Goal: Task Accomplishment & Management: Complete application form

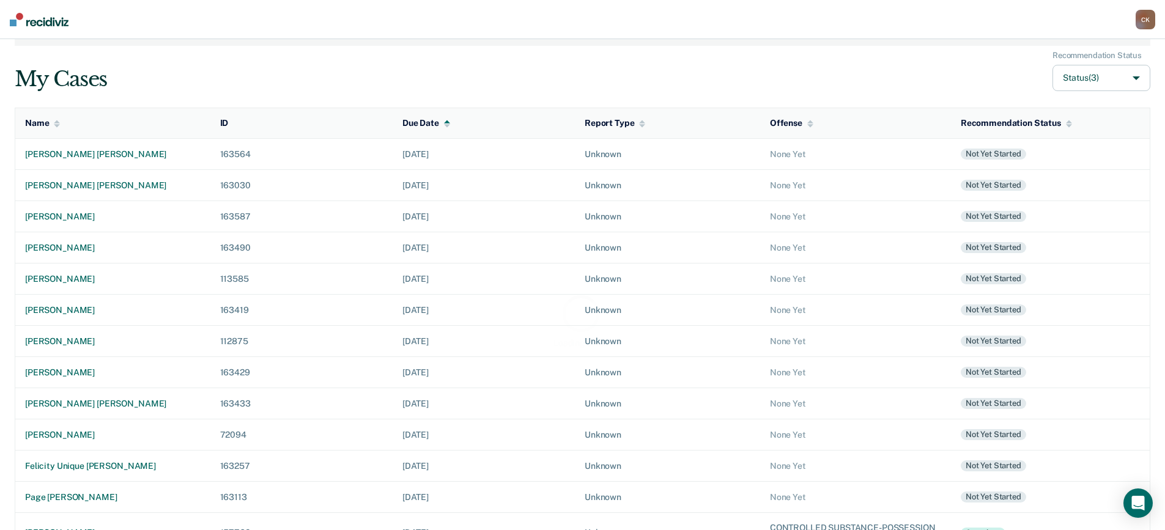
scroll to position [201, 0]
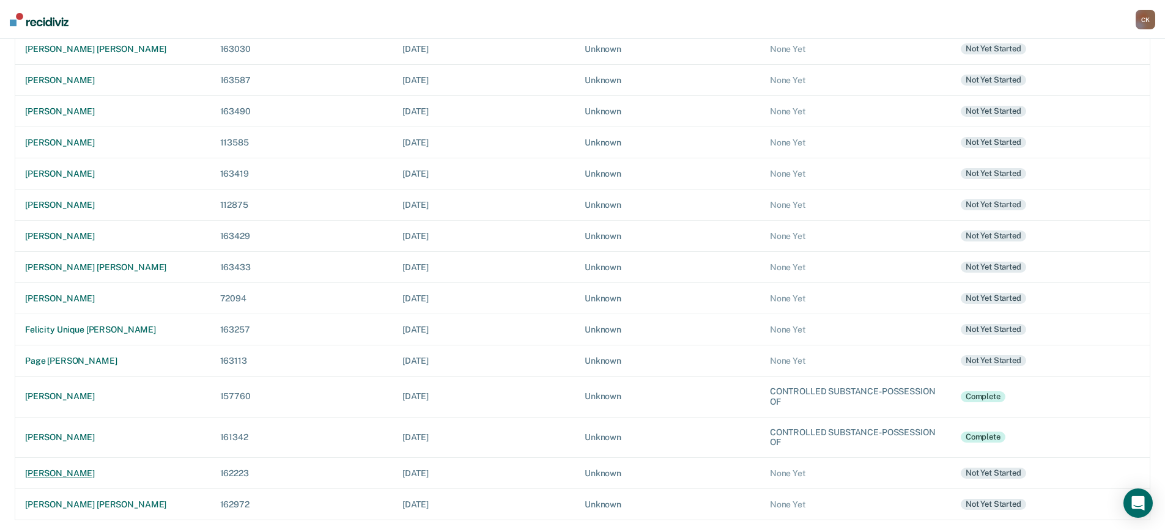
click at [80, 476] on div "[PERSON_NAME]" at bounding box center [113, 473] width 176 height 10
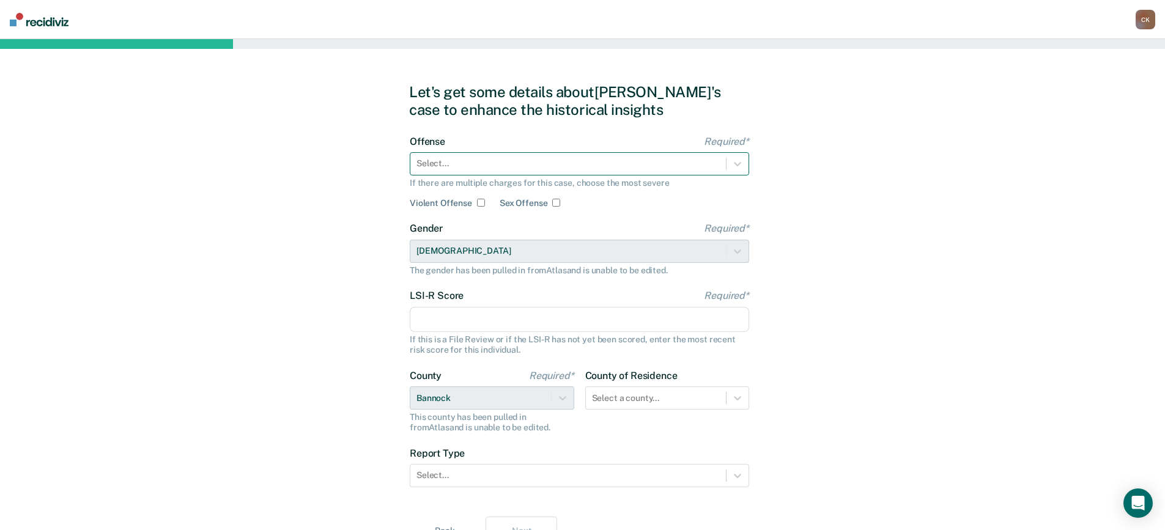
click at [465, 163] on div at bounding box center [567, 163] width 303 height 13
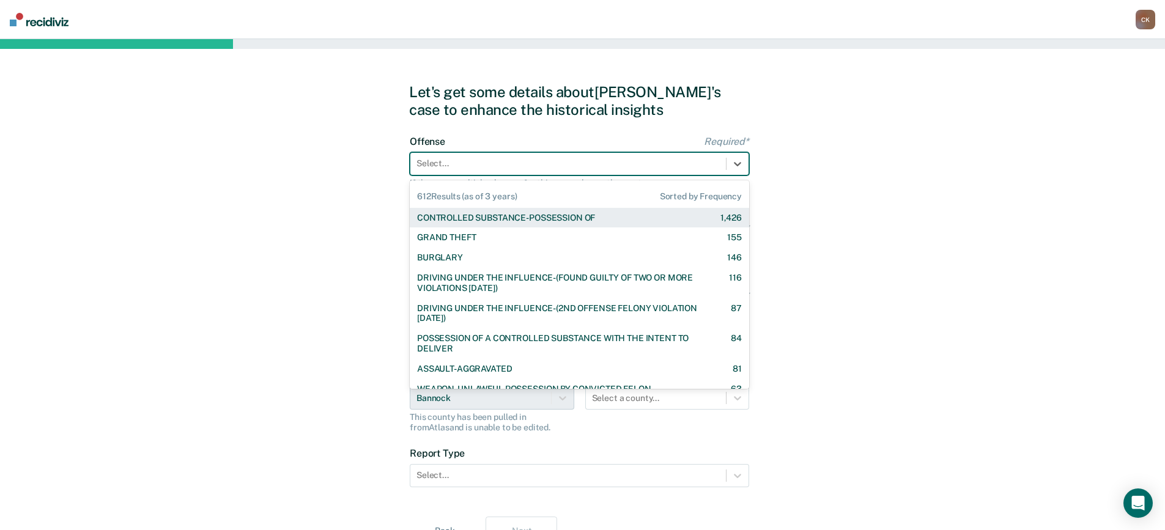
click at [501, 216] on div "CONTROLLED SUBSTANCE-POSSESSION OF" at bounding box center [506, 218] width 178 height 10
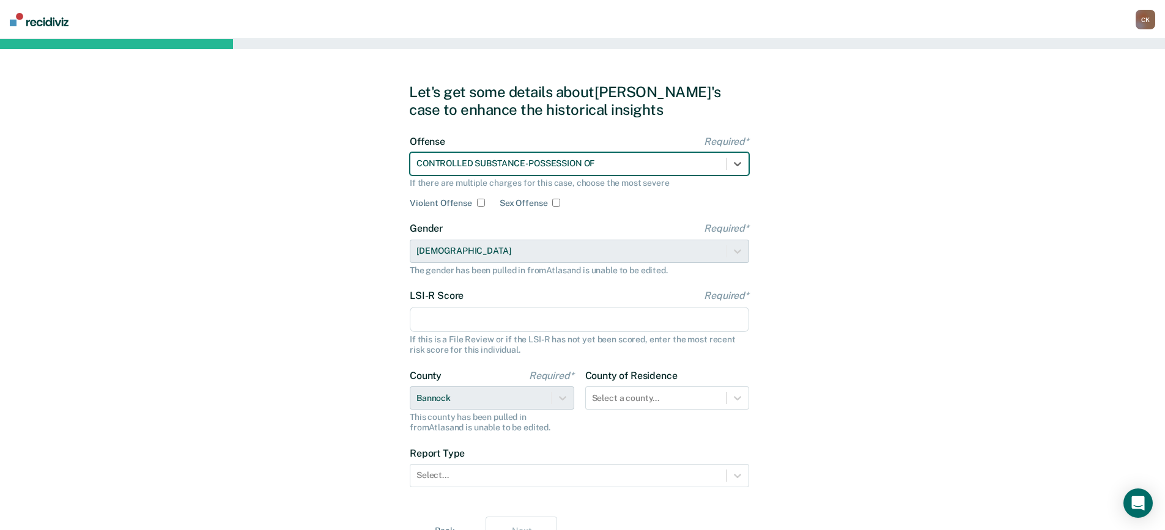
click at [504, 322] on input "LSI-R Score Required*" at bounding box center [579, 320] width 339 height 26
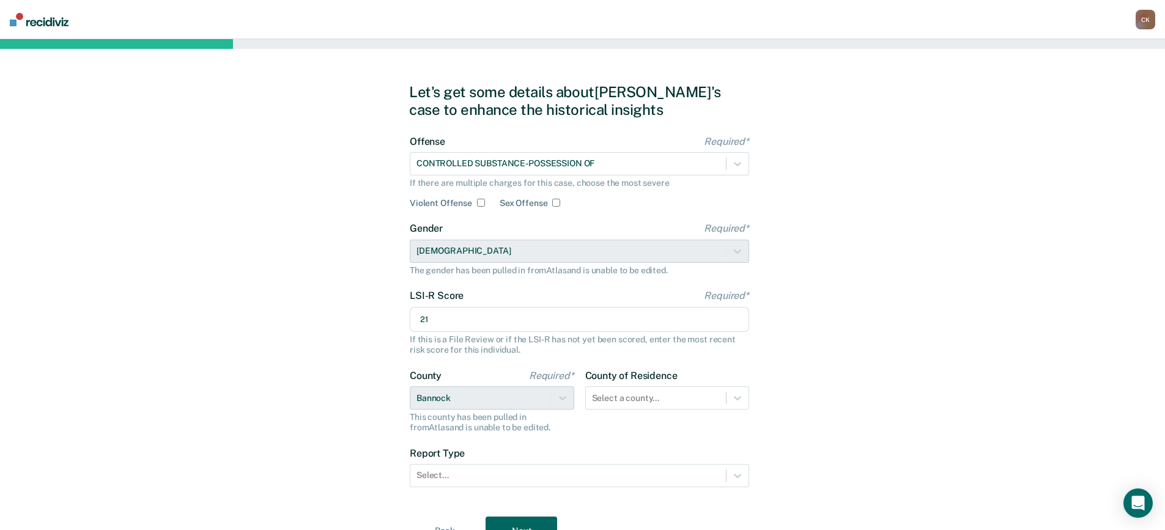
type input "21"
click at [995, 283] on div "Let's get some details about [PERSON_NAME]'s case to enhance the historical ins…" at bounding box center [582, 314] width 1165 height 551
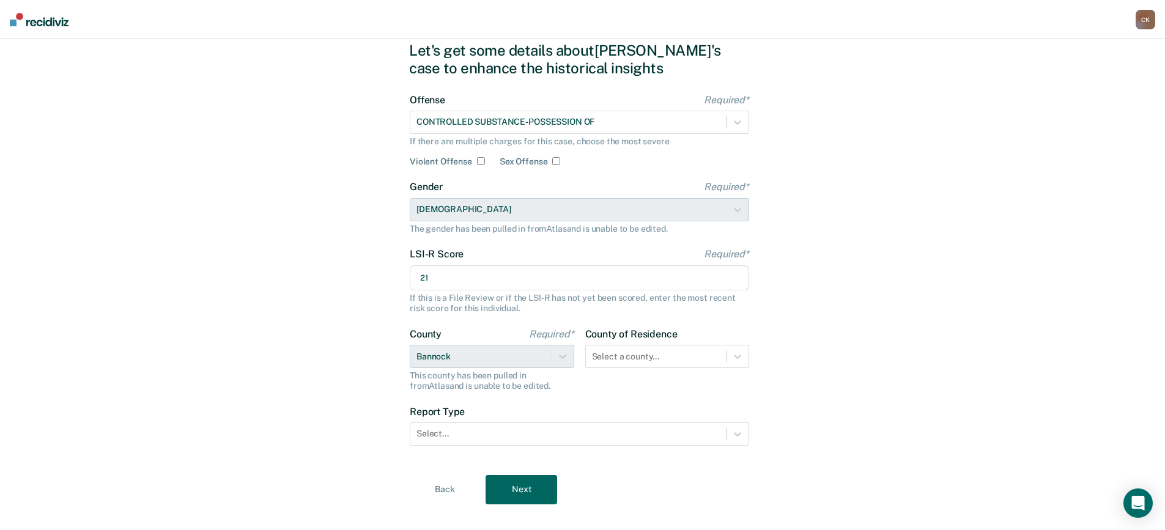
scroll to position [60, 0]
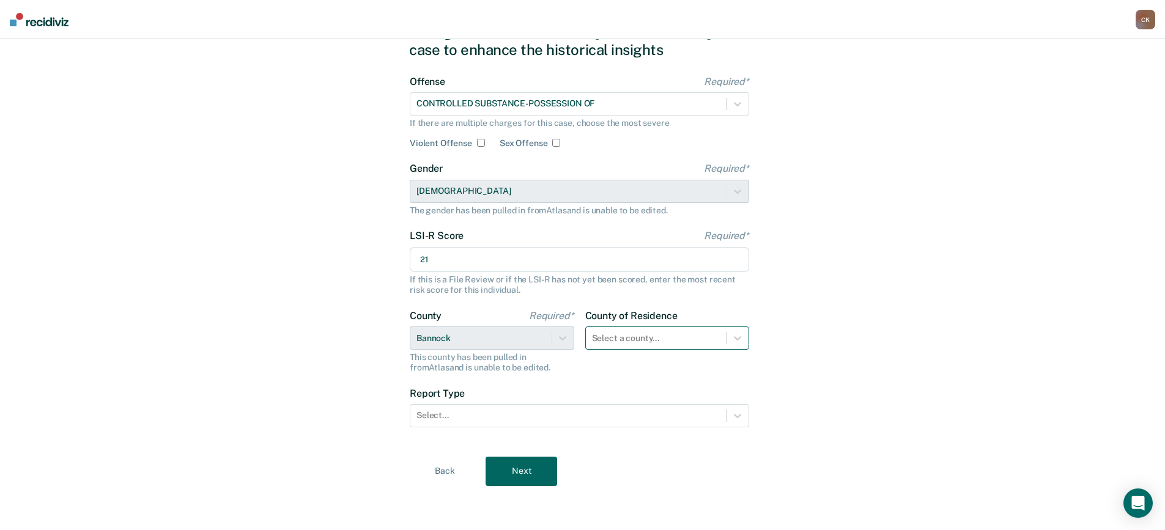
click at [657, 341] on div at bounding box center [656, 338] width 128 height 13
click at [833, 301] on div "Let's get some details about [PERSON_NAME]'s case to enhance the historical ins…" at bounding box center [582, 254] width 1165 height 551
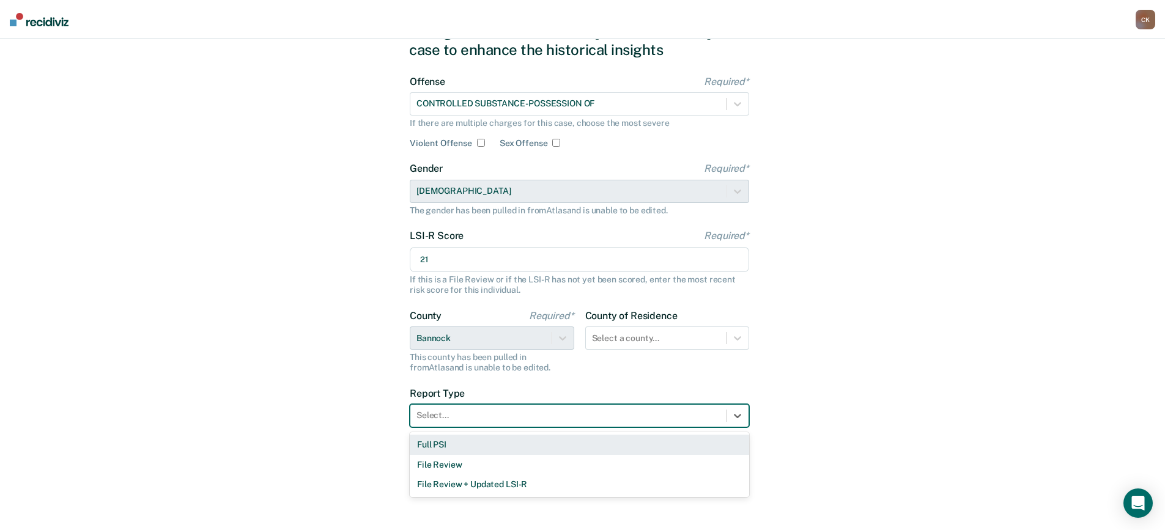
click at [555, 414] on div at bounding box center [567, 415] width 303 height 13
click at [501, 448] on div "Full PSI" at bounding box center [579, 445] width 339 height 20
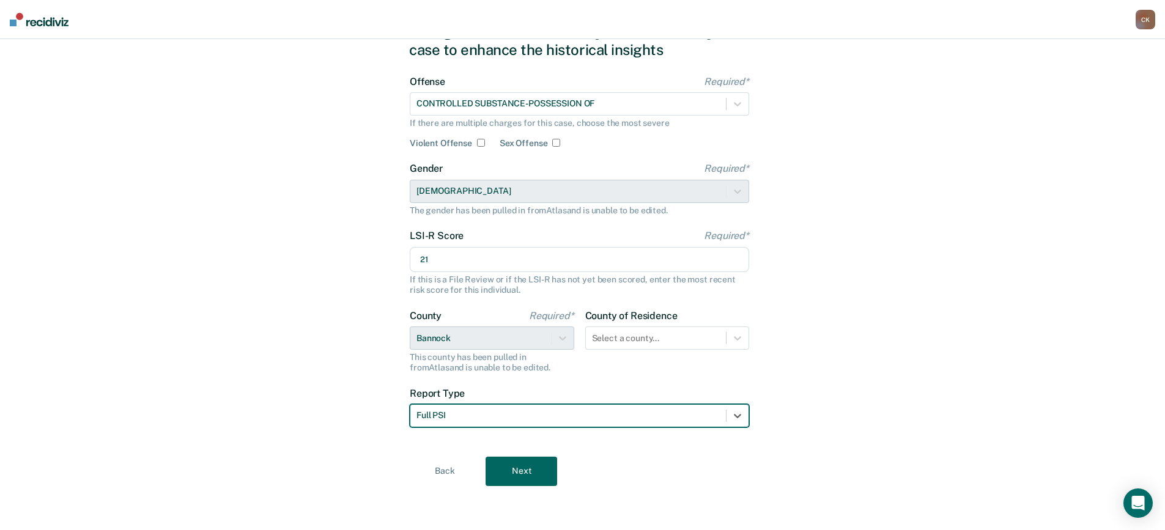
click at [530, 467] on button "Next" at bounding box center [522, 471] width 72 height 29
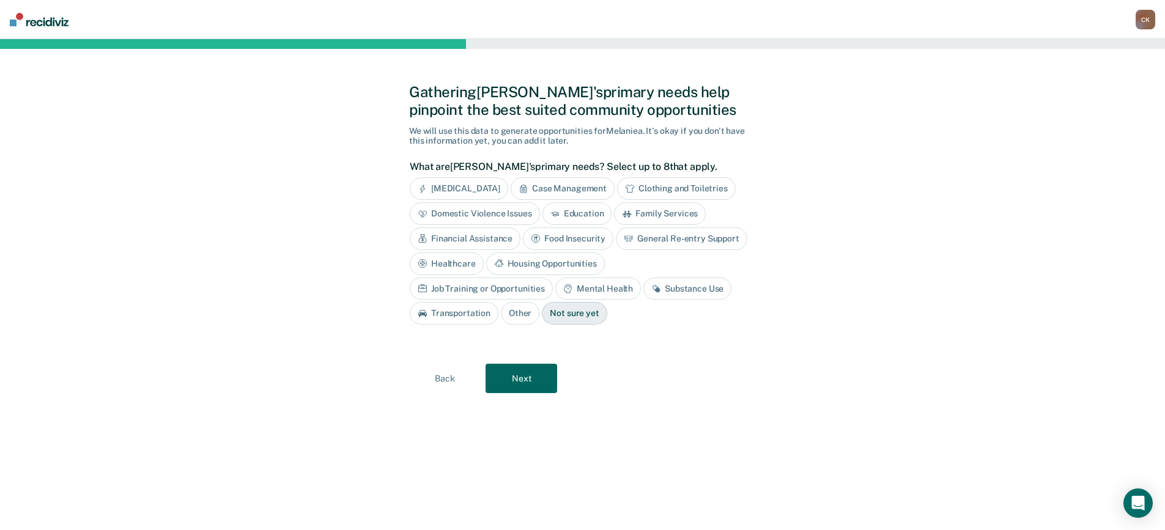
scroll to position [0, 0]
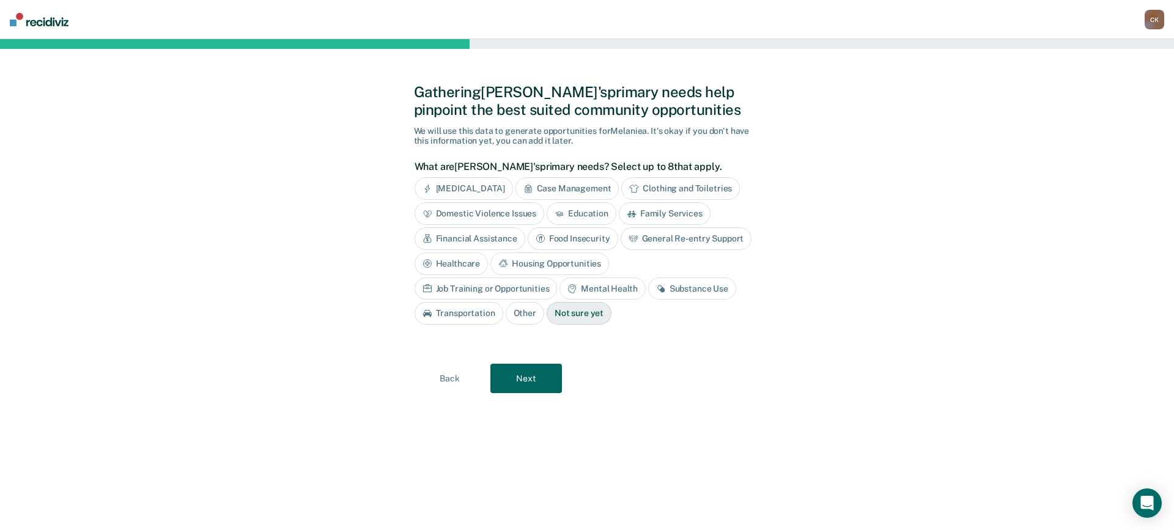
click at [560, 289] on div "Mental Health" at bounding box center [603, 289] width 86 height 23
click at [467, 265] on div "Healthcare" at bounding box center [452, 264] width 74 height 23
click at [541, 382] on button "Next" at bounding box center [526, 378] width 72 height 29
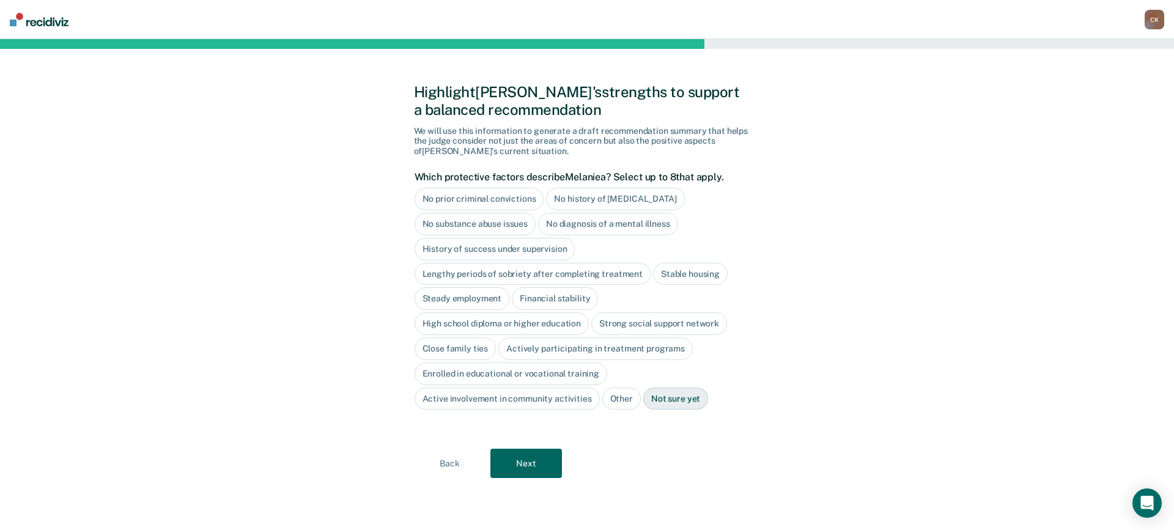
click at [668, 273] on div "Stable housing" at bounding box center [690, 274] width 75 height 23
click at [466, 349] on div "Close family ties" at bounding box center [456, 349] width 82 height 23
click at [540, 408] on div "Active involvement in community activities" at bounding box center [507, 399] width 185 height 23
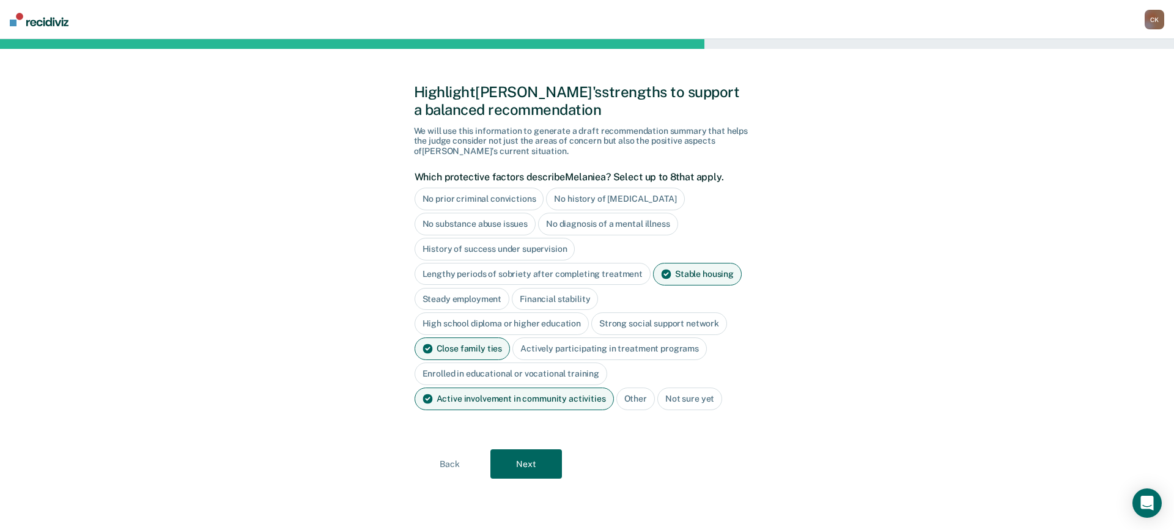
click at [542, 458] on button "Next" at bounding box center [526, 463] width 72 height 29
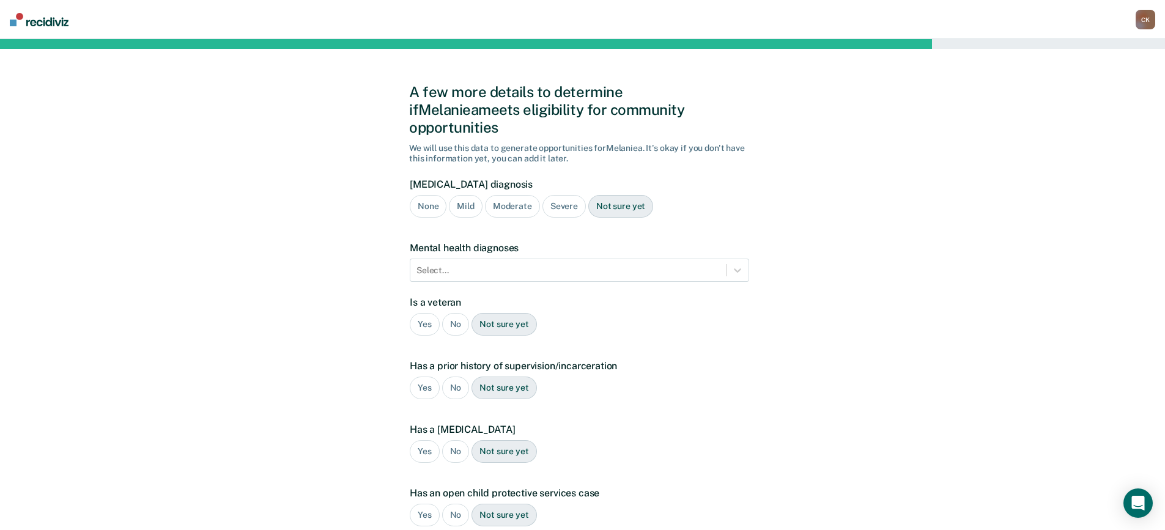
click at [418, 198] on div "None" at bounding box center [428, 206] width 37 height 23
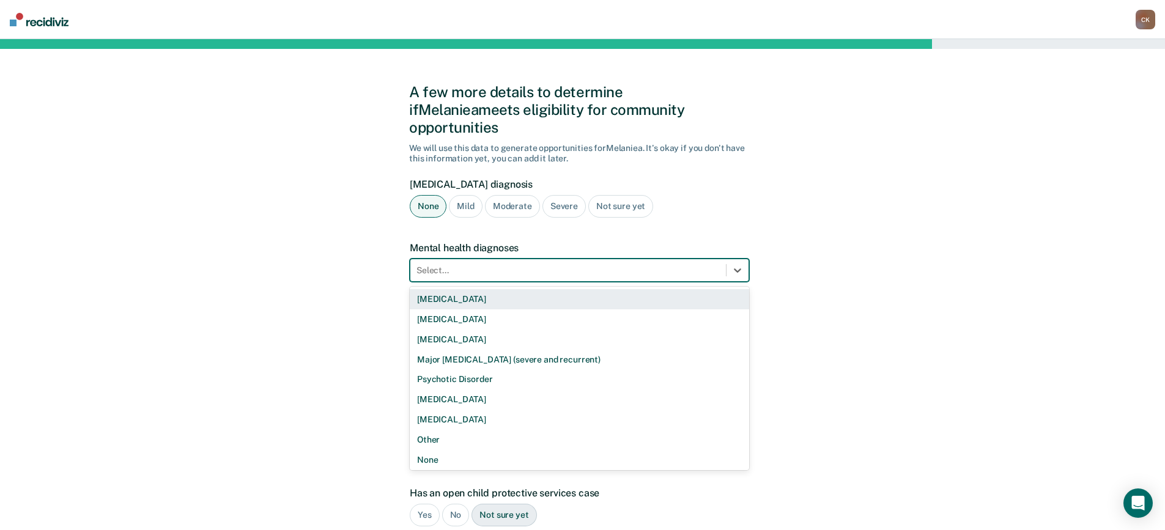
click at [500, 264] on div at bounding box center [567, 270] width 303 height 13
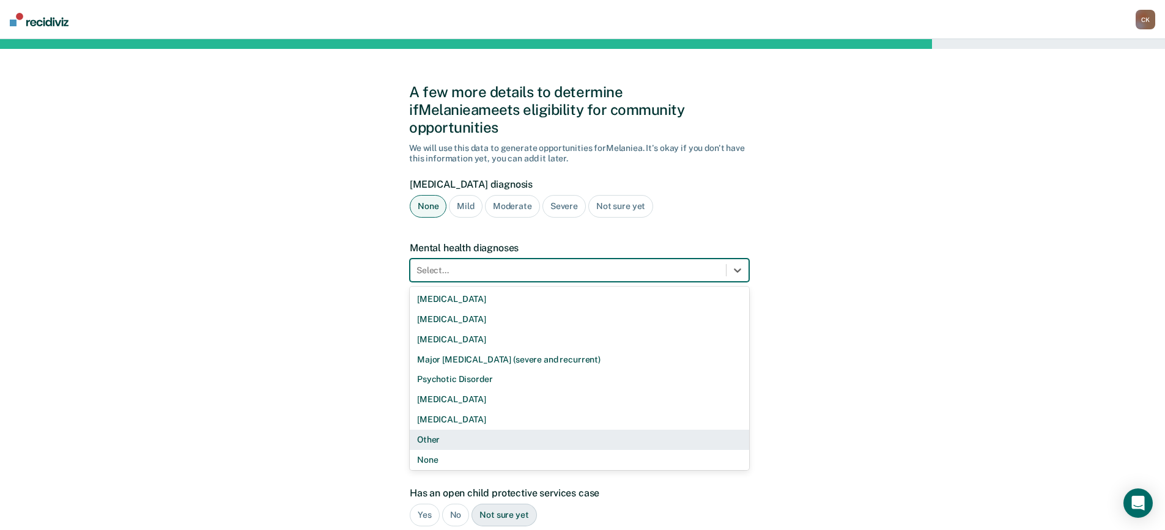
click at [465, 430] on div "Other" at bounding box center [579, 440] width 339 height 20
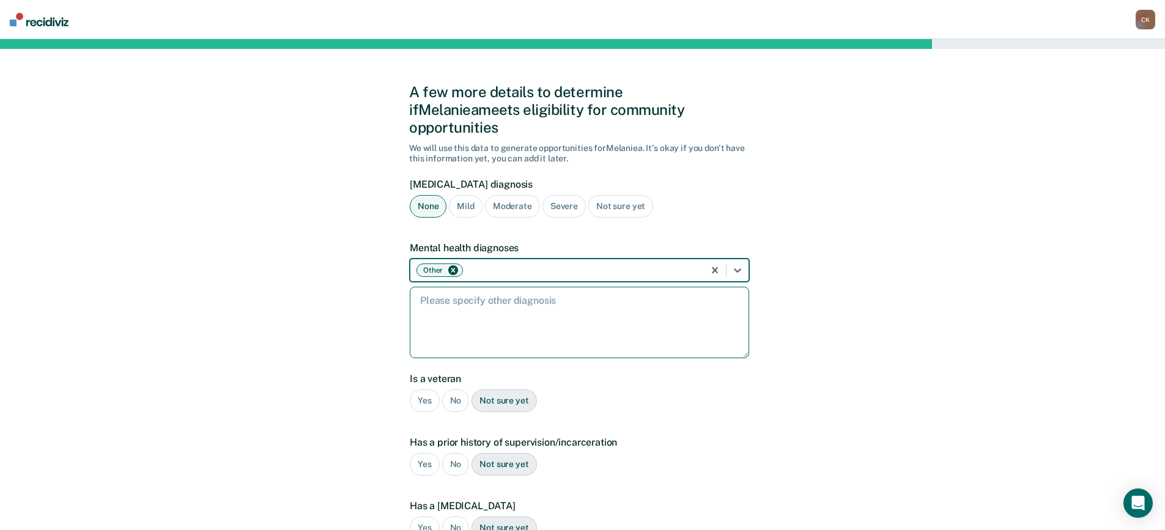
click at [498, 316] on textarea at bounding box center [579, 323] width 339 height 72
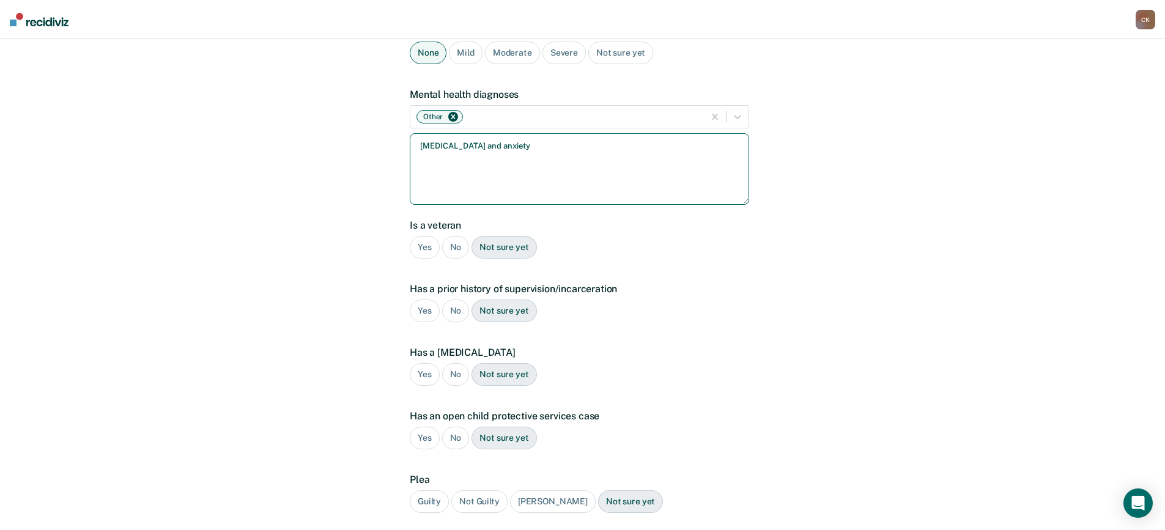
scroll to position [183, 0]
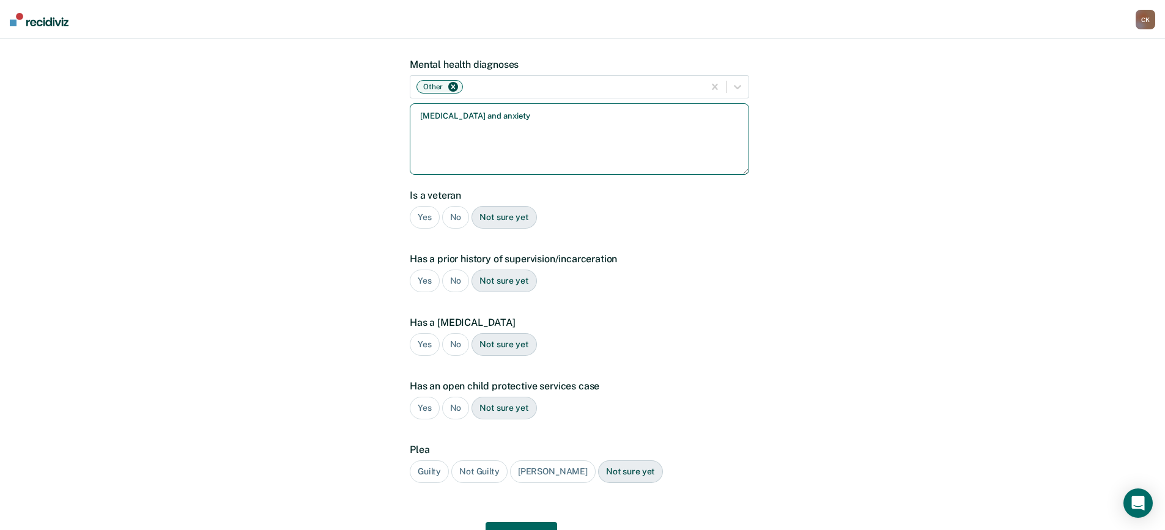
type textarea "[MEDICAL_DATA] and anxiety"
click at [655, 295] on form "[MEDICAL_DATA] diagnosis None Mild Moderate Severe Not sure yet Mental health d…" at bounding box center [579, 251] width 339 height 512
click at [453, 206] on div "No" at bounding box center [456, 217] width 28 height 23
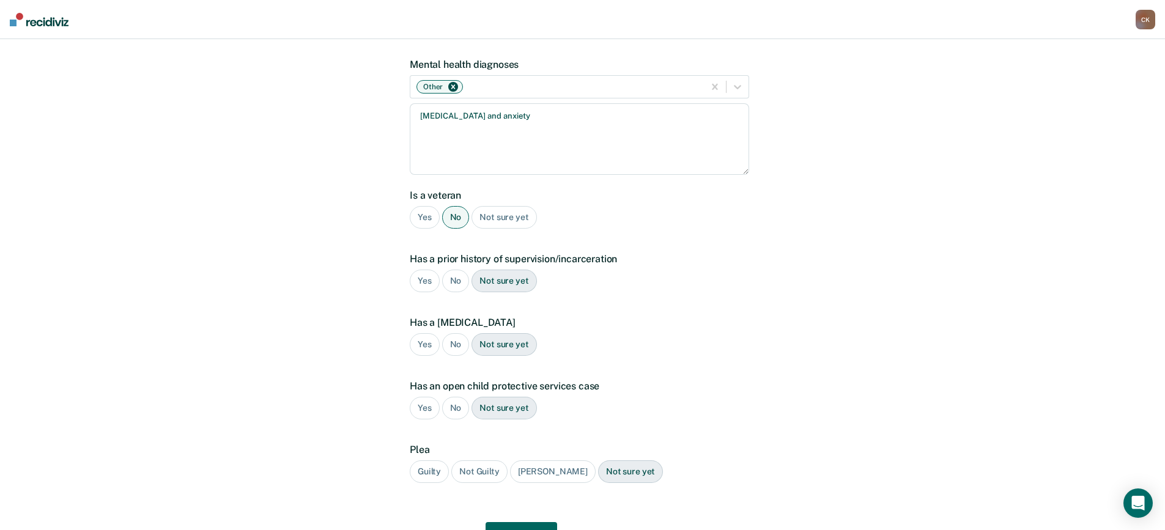
click at [423, 270] on div "Yes" at bounding box center [425, 281] width 30 height 23
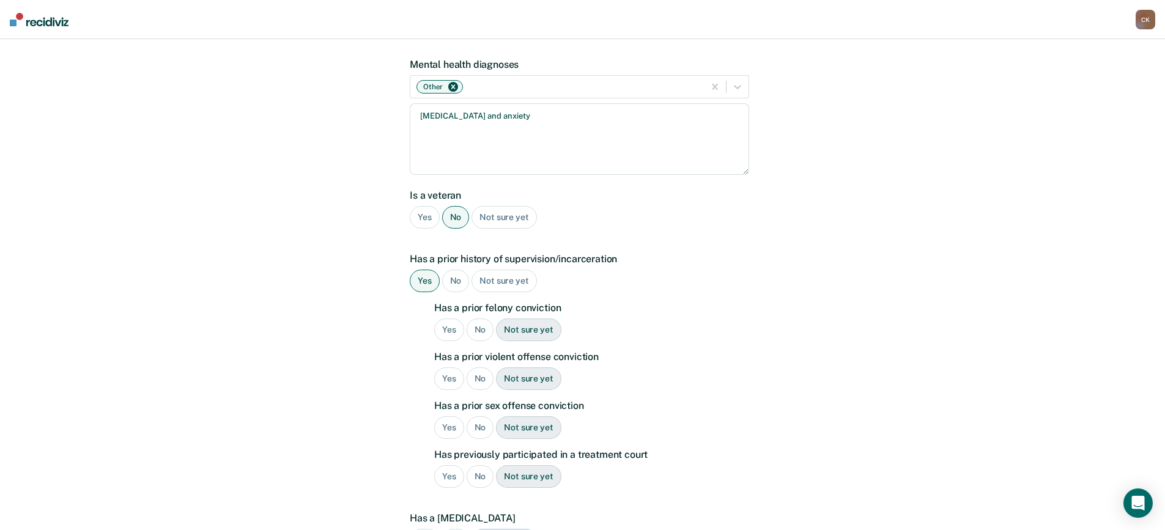
click at [453, 319] on div "Yes" at bounding box center [449, 330] width 30 height 23
click at [448, 368] on div "Yes" at bounding box center [449, 379] width 30 height 23
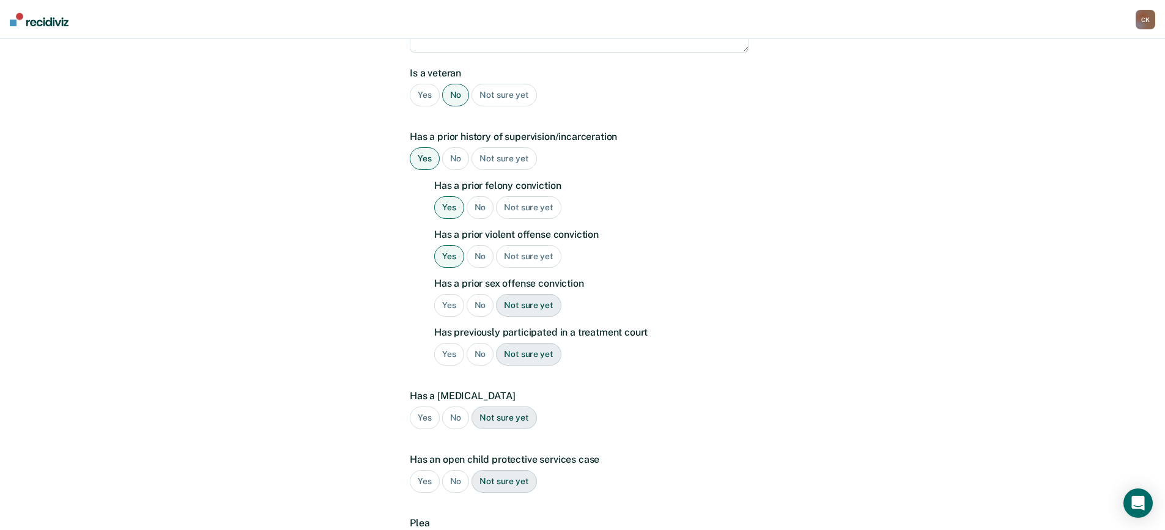
click at [476, 294] on div "No" at bounding box center [481, 305] width 28 height 23
click at [477, 343] on div "No" at bounding box center [481, 354] width 28 height 23
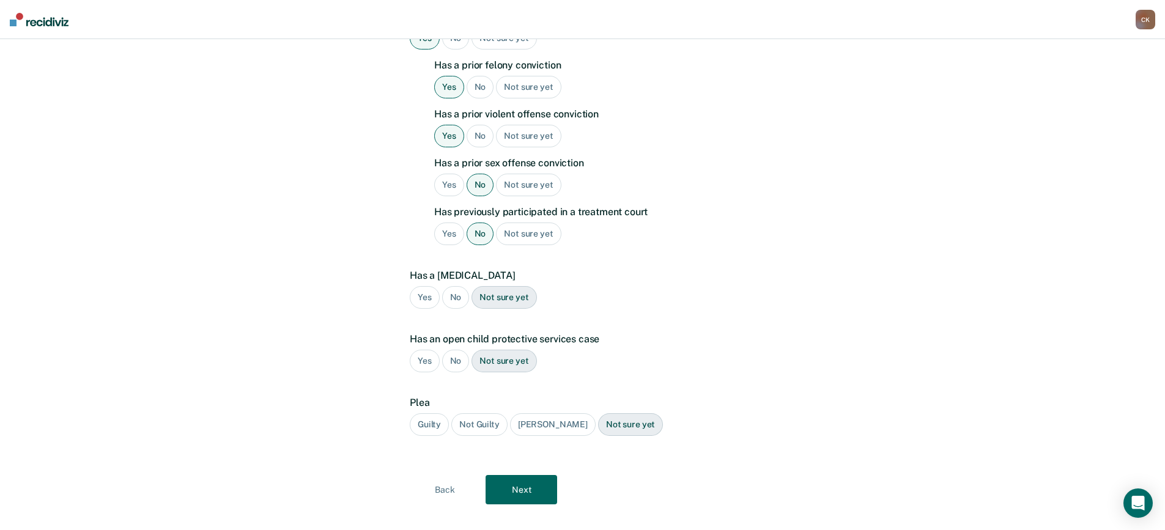
scroll to position [427, 0]
click at [458, 286] on div "No" at bounding box center [456, 297] width 28 height 23
click at [448, 349] on div "No" at bounding box center [456, 360] width 28 height 23
click at [432, 413] on div "Guilty" at bounding box center [429, 424] width 39 height 23
click at [555, 476] on button "Next" at bounding box center [522, 489] width 72 height 29
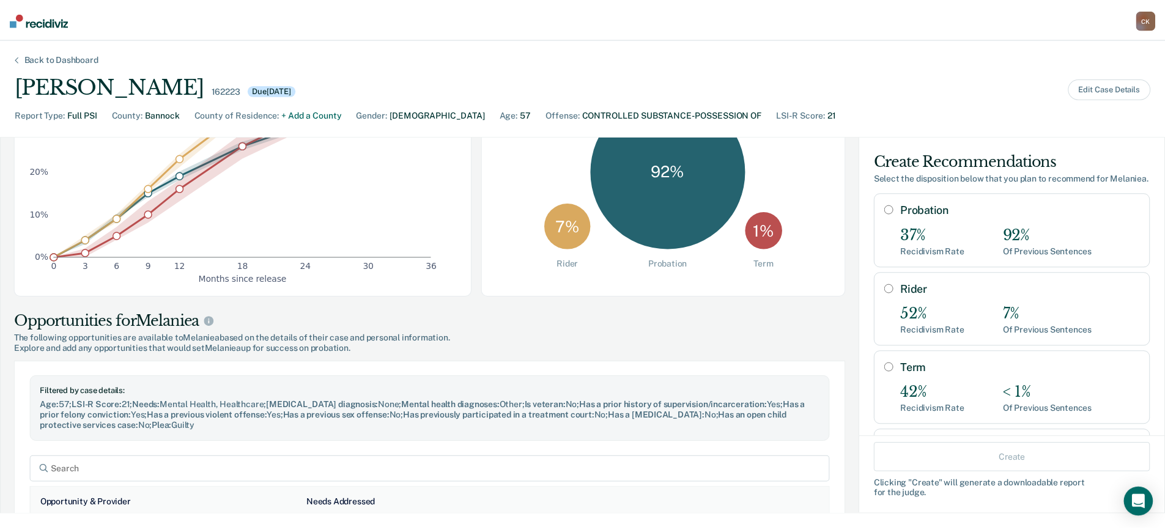
scroll to position [245, 0]
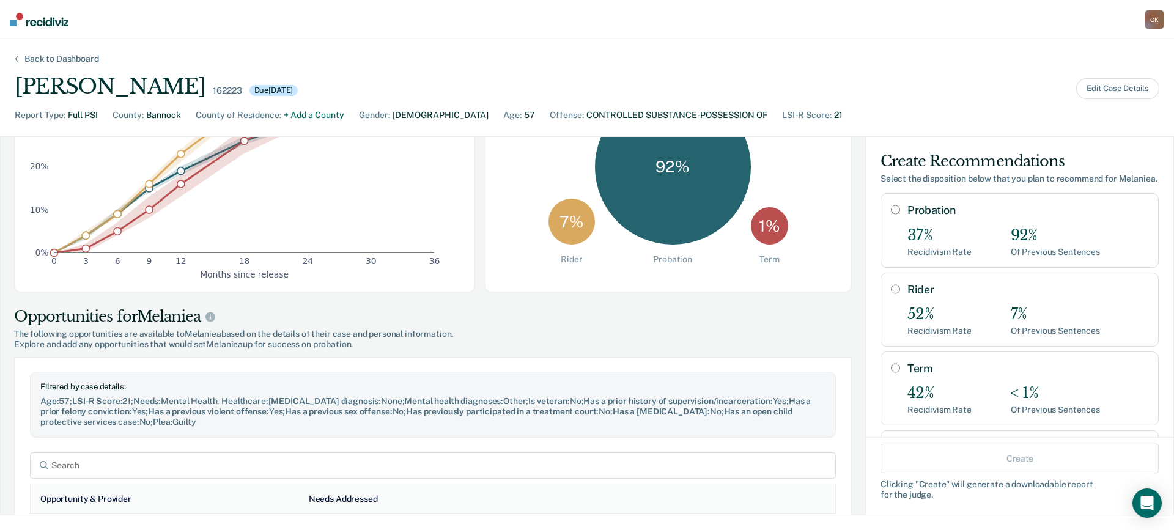
click at [891, 215] on input "Probation" at bounding box center [895, 210] width 9 height 10
radio input "true"
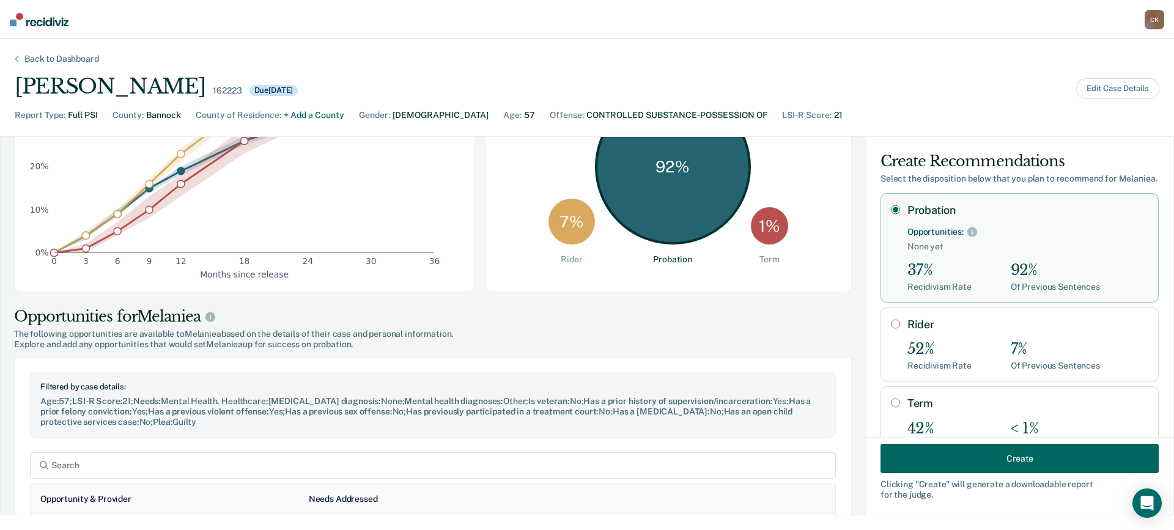
click at [999, 465] on button "Create" at bounding box center [1020, 458] width 278 height 29
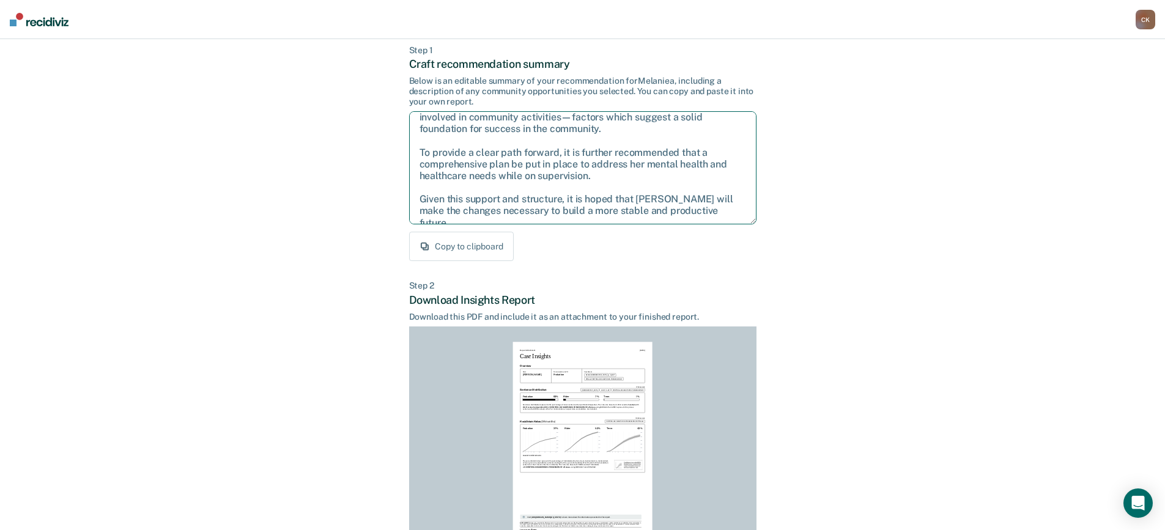
scroll to position [0, 0]
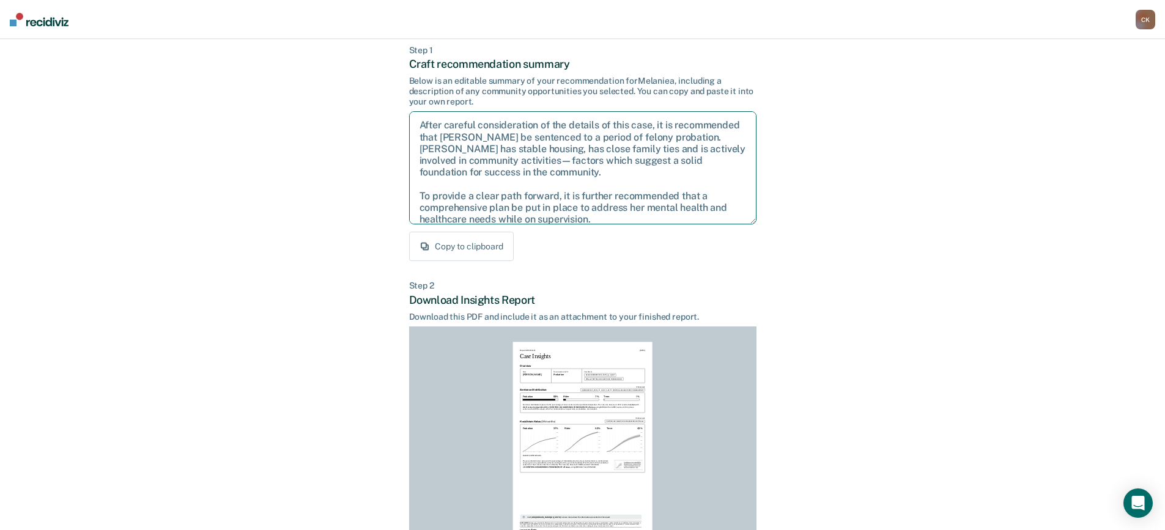
drag, startPoint x: 723, startPoint y: 214, endPoint x: 360, endPoint y: 101, distance: 379.9
click at [360, 101] on div "Back to Case Make Recommendation & Download Report Step 1 Craft recommendation …" at bounding box center [582, 307] width 1165 height 658
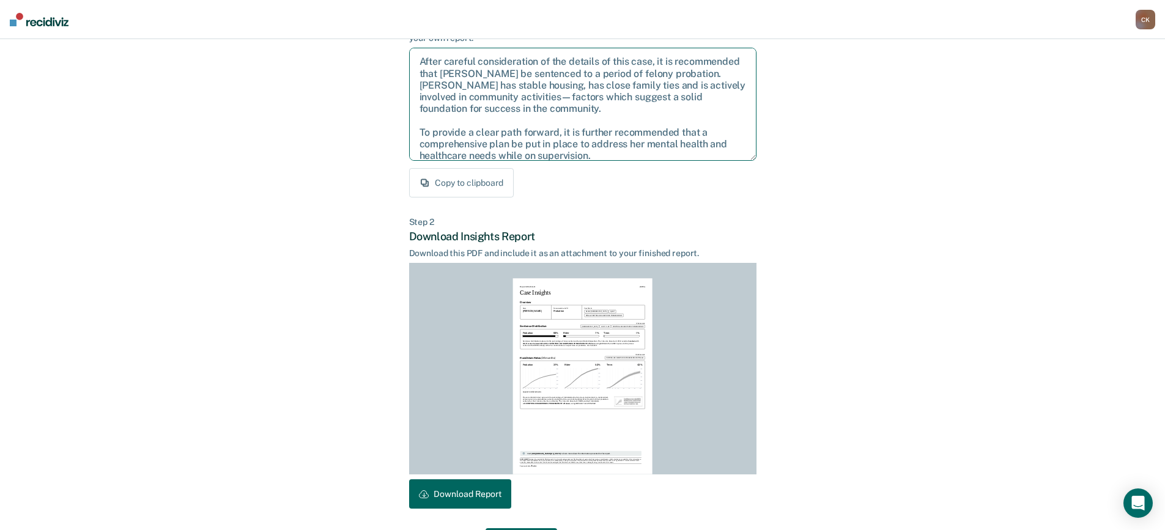
scroll to position [167, 0]
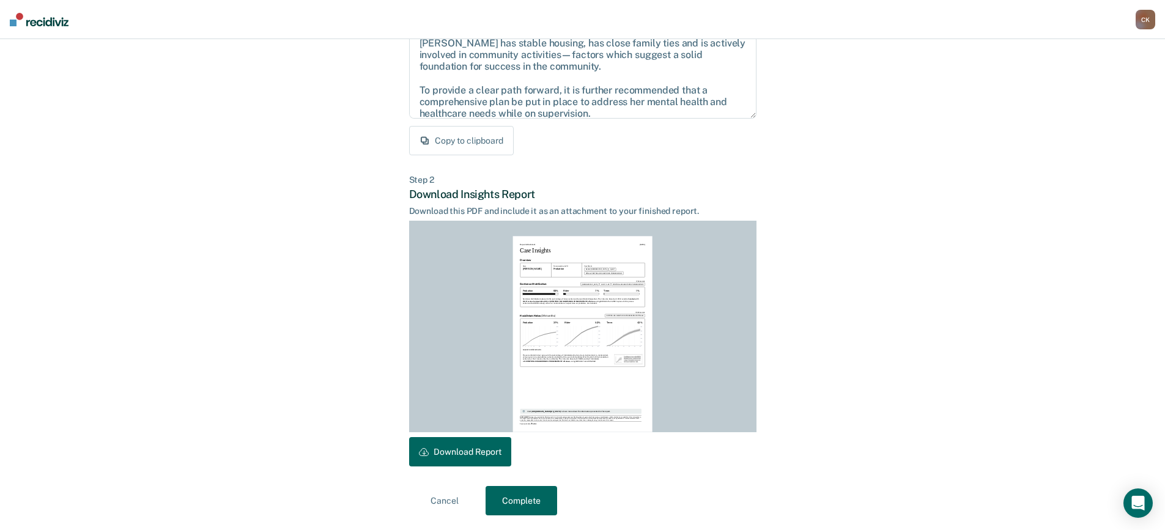
click at [429, 453] on button "Download Report" at bounding box center [460, 451] width 102 height 29
click at [540, 497] on button "Complete" at bounding box center [522, 500] width 72 height 29
